Goal: Navigation & Orientation: Find specific page/section

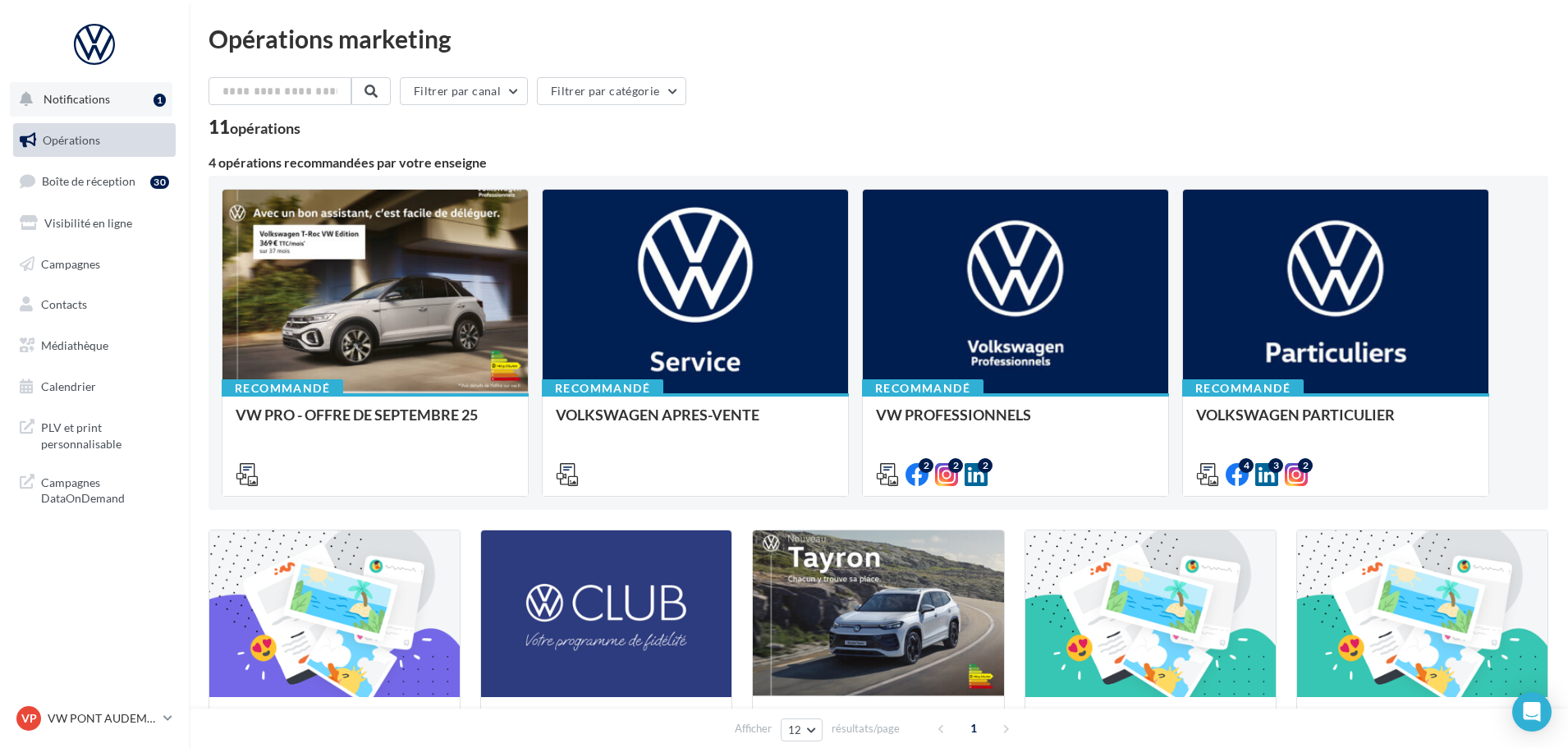
click at [119, 112] on button "Notifications 1" at bounding box center [91, 99] width 163 height 34
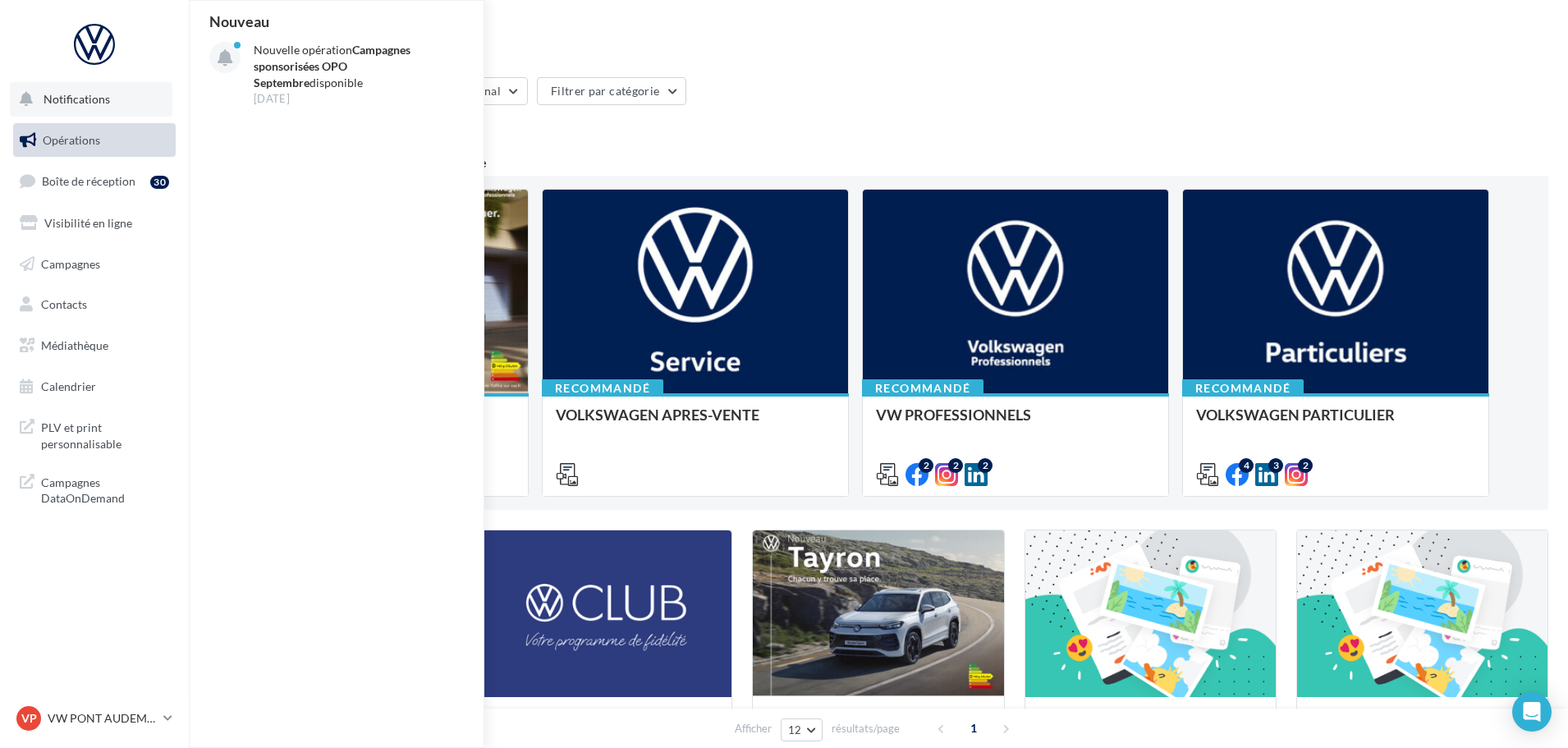
click at [119, 112] on button "Notifications Nouveau Nouvelle opération Campagnes sponsorisées OPO Septembre d…" at bounding box center [91, 99] width 163 height 34
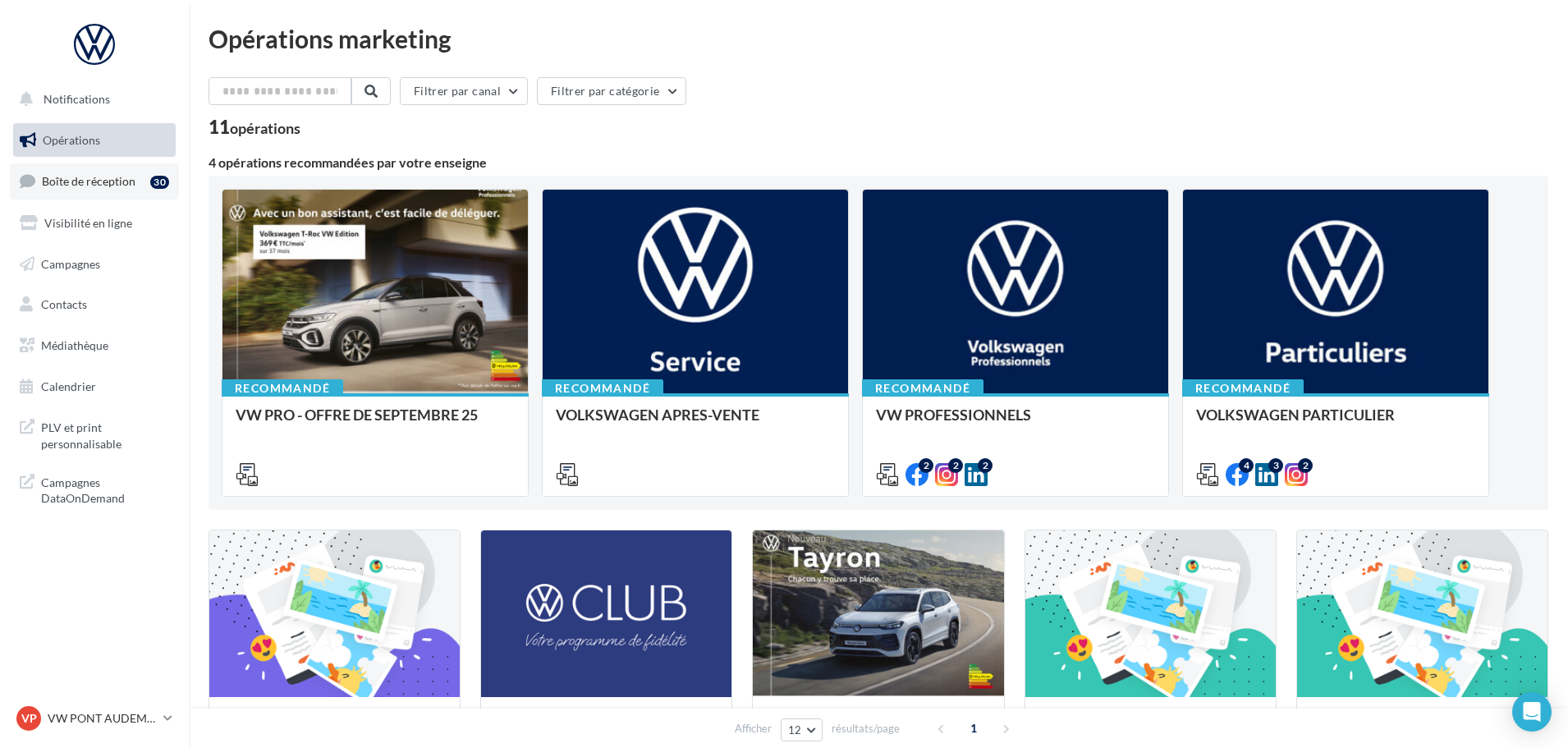
click at [114, 172] on link "Boîte de réception 30" at bounding box center [94, 181] width 169 height 35
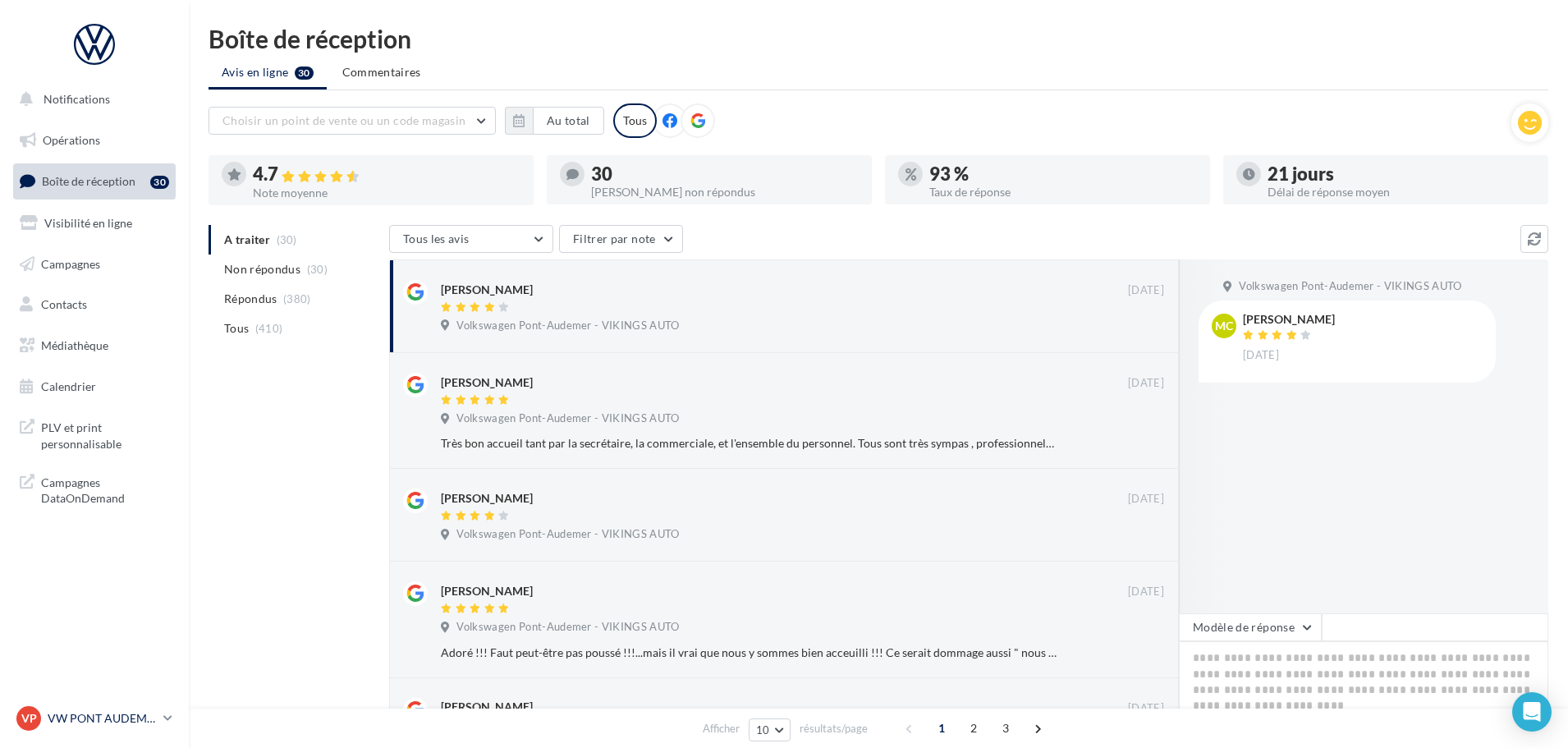
click at [139, 722] on p "VW PONT AUDEMER" at bounding box center [102, 718] width 109 height 17
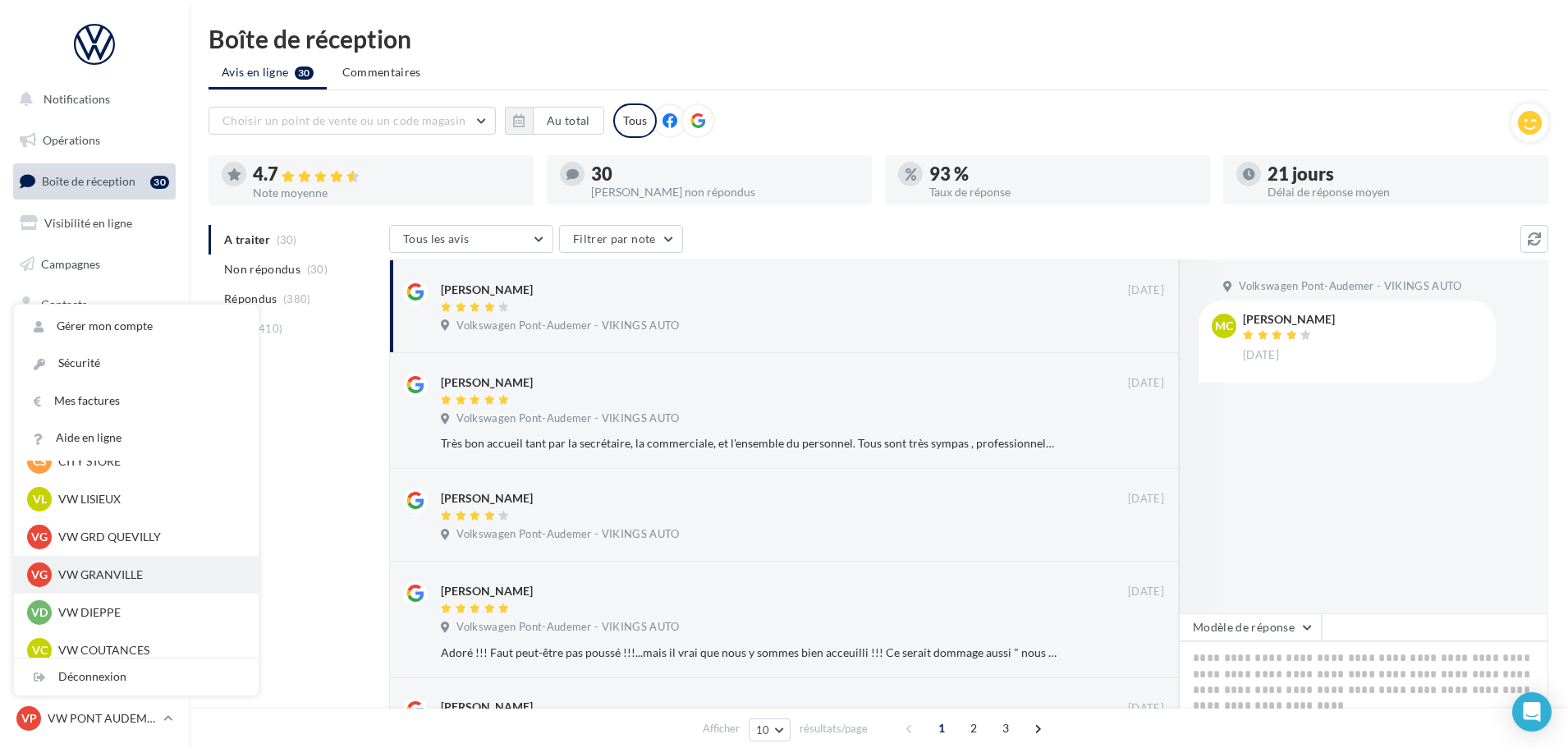
scroll to position [246, 0]
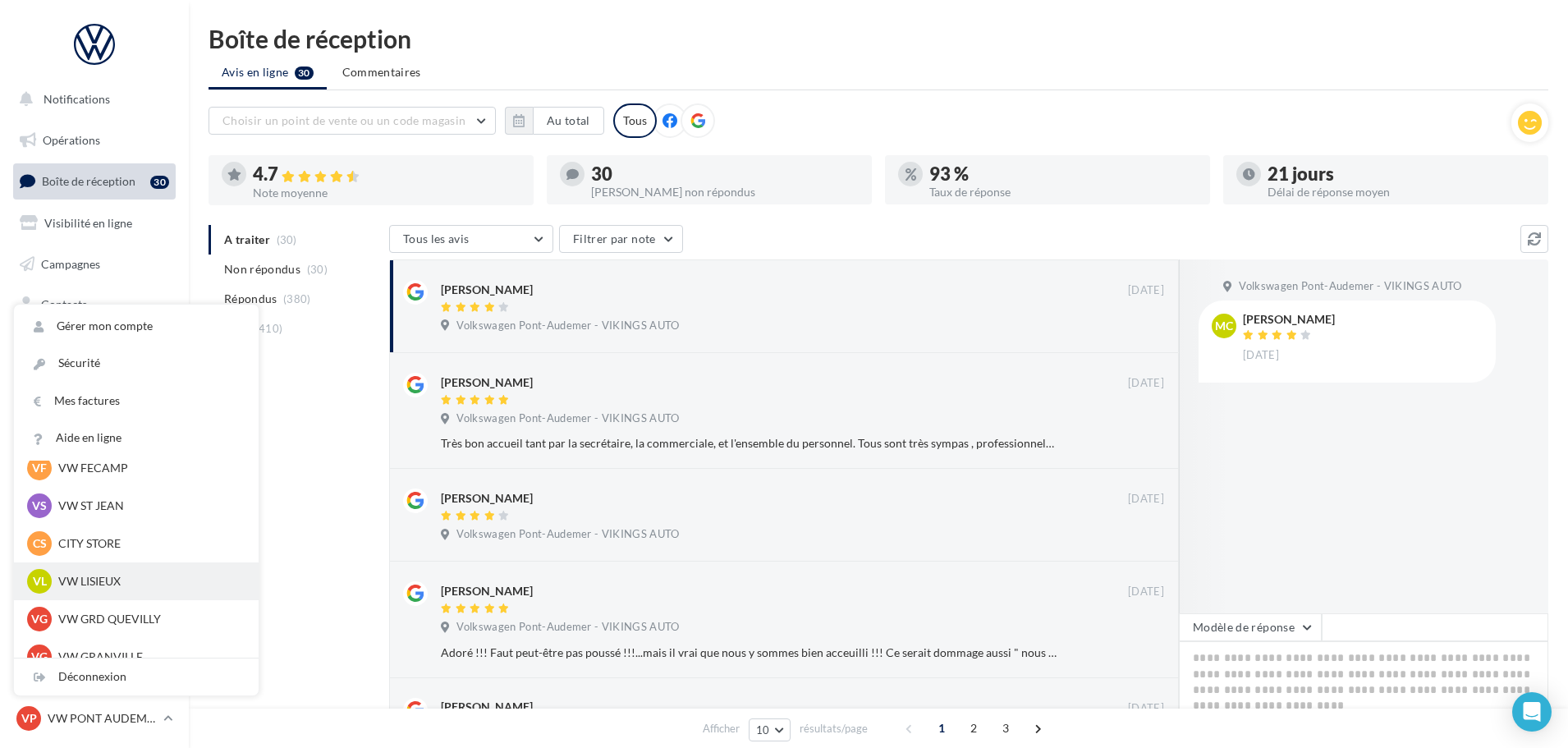
click at [90, 575] on p "VW LISIEUX" at bounding box center [149, 581] width 180 height 17
